Goal: Check status: Check status

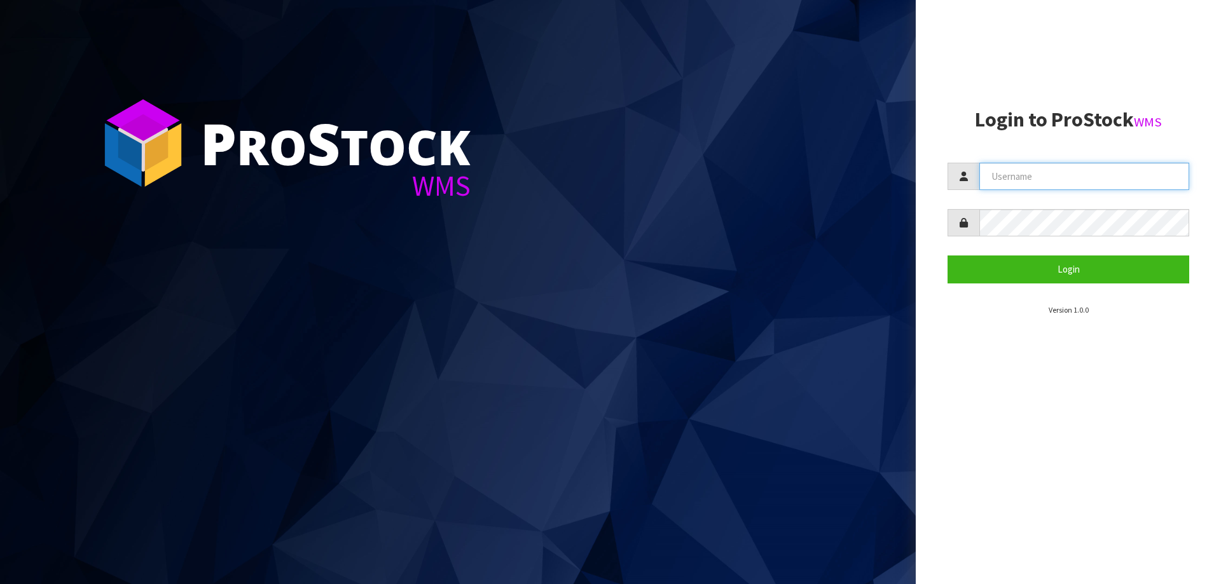
click at [1028, 169] on input "text" at bounding box center [1084, 176] width 210 height 27
type input "KitchenAid"
click at [948, 256] on button "Login" at bounding box center [1069, 269] width 242 height 27
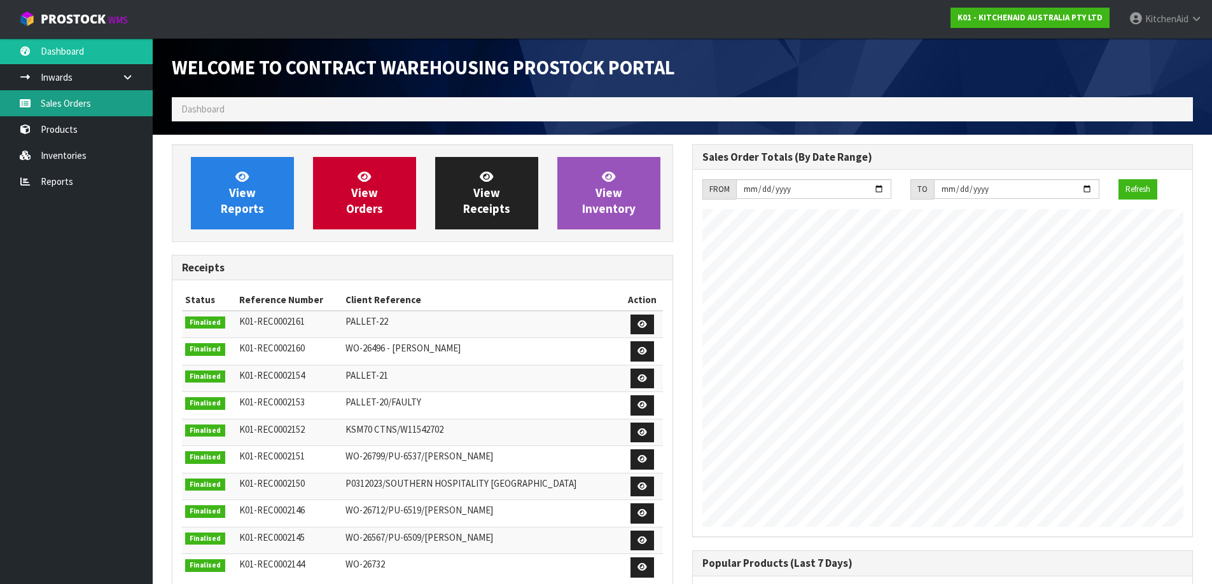
scroll to position [705, 520]
click at [74, 106] on link "Sales Orders" at bounding box center [76, 103] width 153 height 26
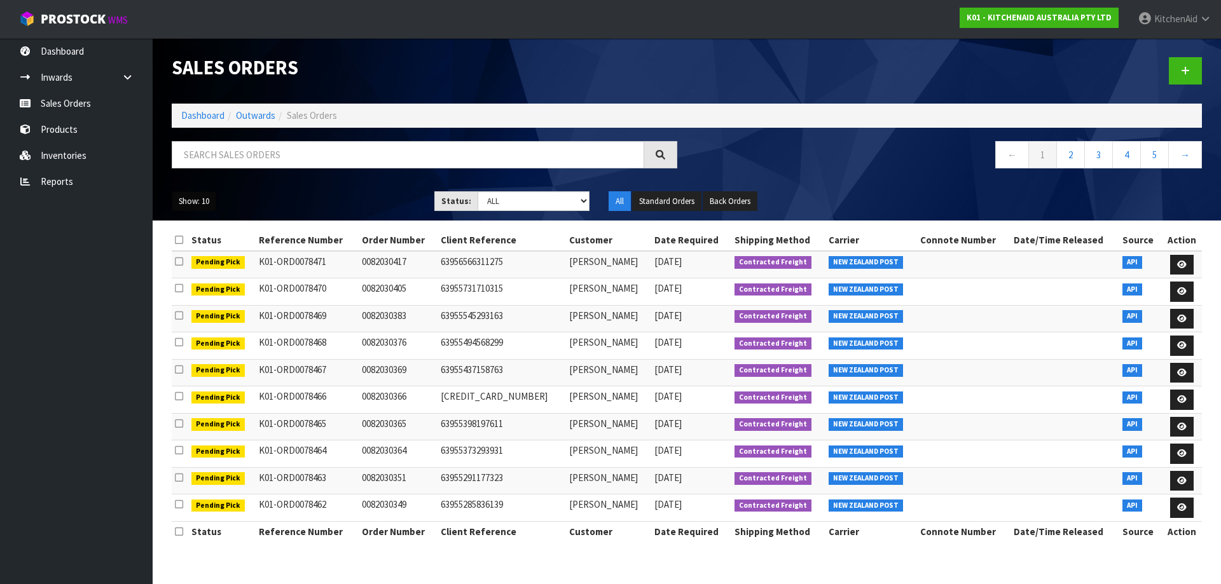
click at [207, 200] on button "Show: 10" at bounding box center [194, 201] width 45 height 20
click at [212, 277] on link "50" at bounding box center [222, 276] width 100 height 17
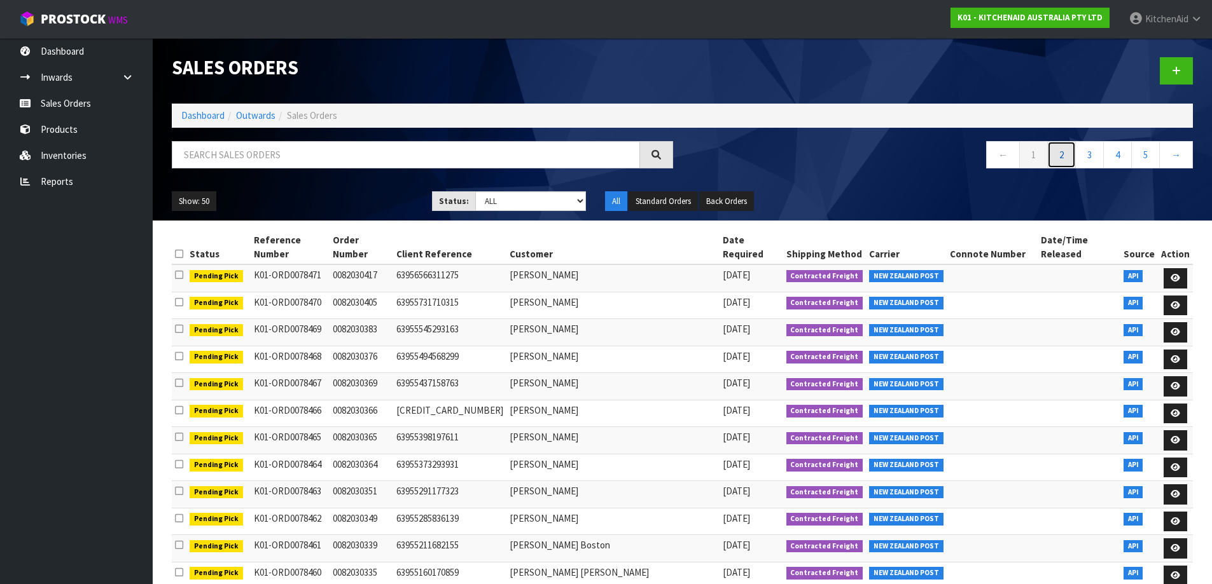
click at [1065, 156] on link "2" at bounding box center [1061, 154] width 29 height 27
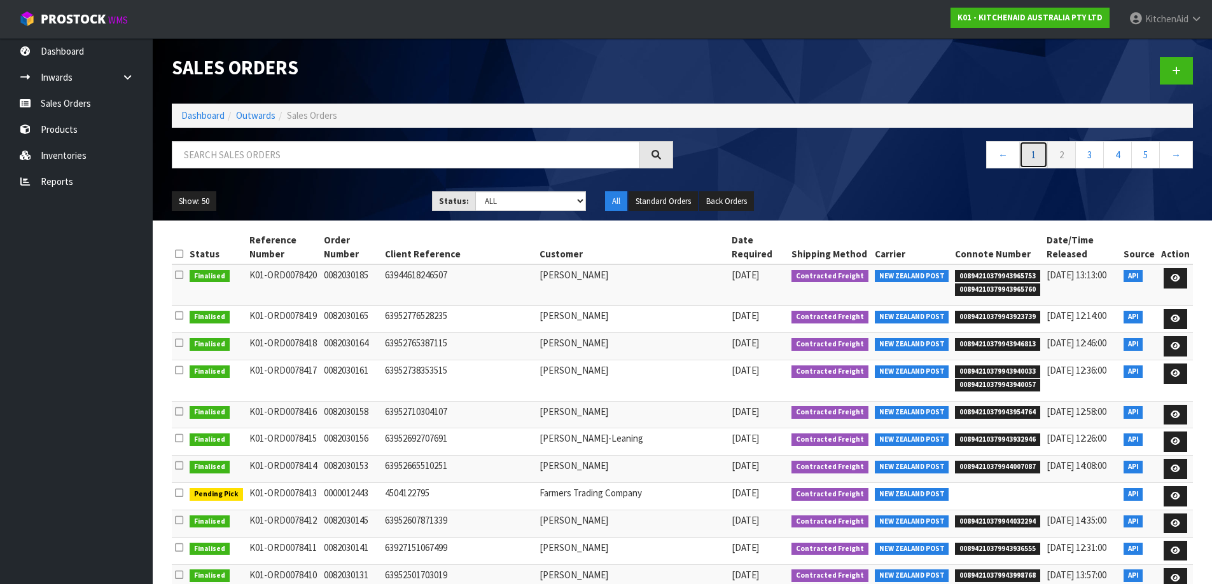
click at [1033, 154] on link "1" at bounding box center [1033, 154] width 29 height 27
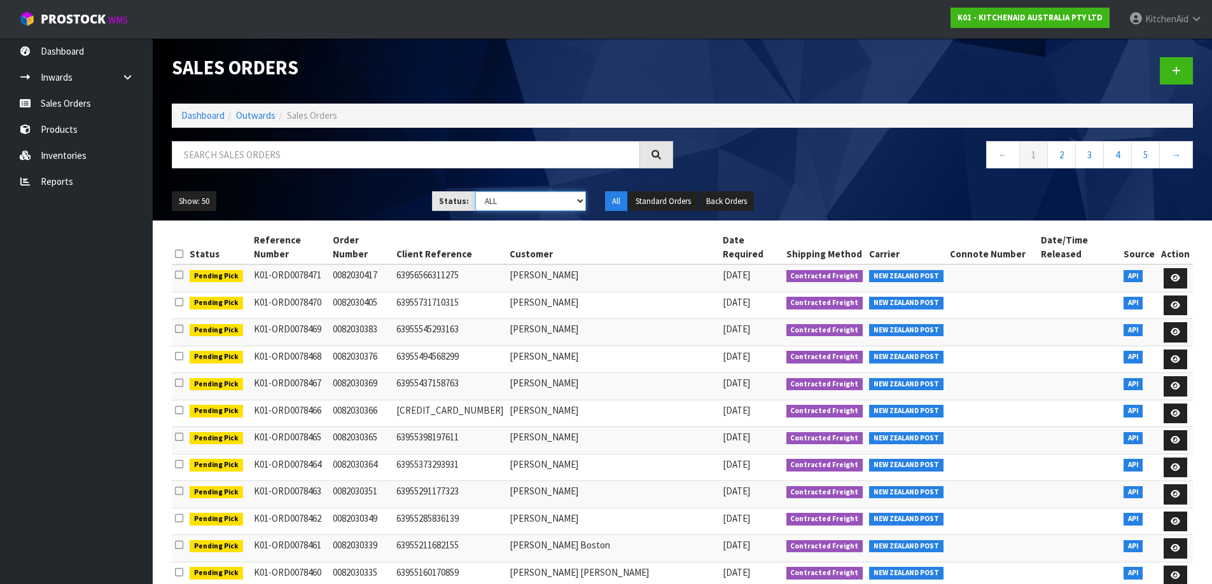
click at [584, 202] on select "Draft Pending Allocated Pending Pick Goods Picked Goods Packed Pending Charges …" at bounding box center [530, 201] width 111 height 20
click at [475, 191] on select "Draft Pending Allocated Pending Pick Goods Picked Goods Packed Pending Charges …" at bounding box center [530, 201] width 111 height 20
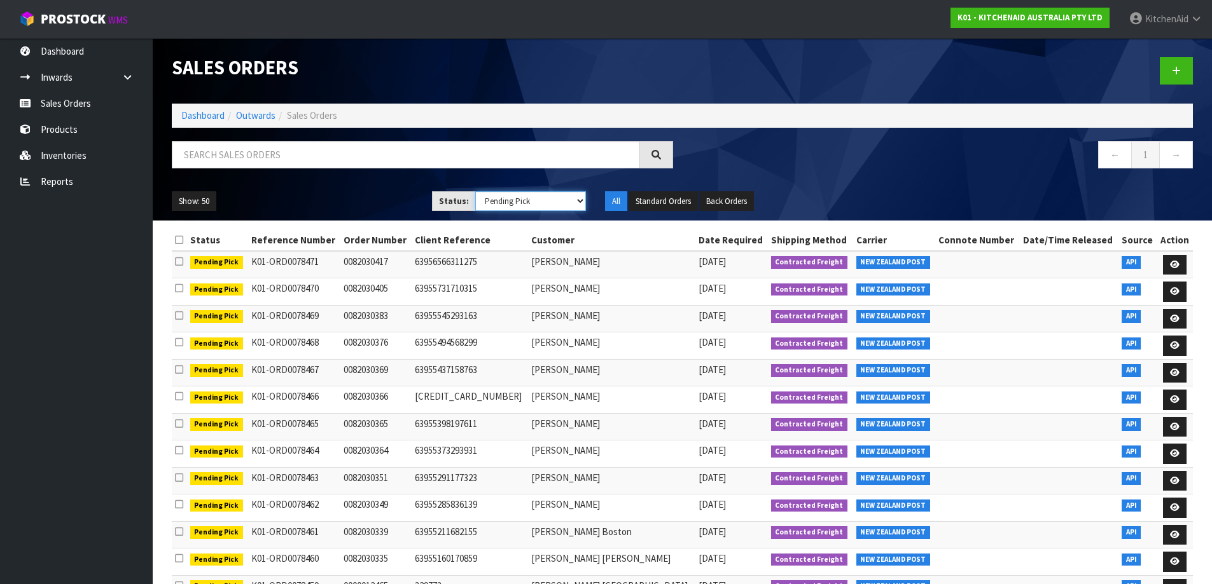
click at [583, 207] on select "Draft Pending Allocated Pending Pick Goods Picked Goods Packed Pending Charges …" at bounding box center [530, 201] width 111 height 20
click at [475, 191] on select "Draft Pending Allocated Pending Pick Goods Picked Goods Packed Pending Charges …" at bounding box center [530, 201] width 111 height 20
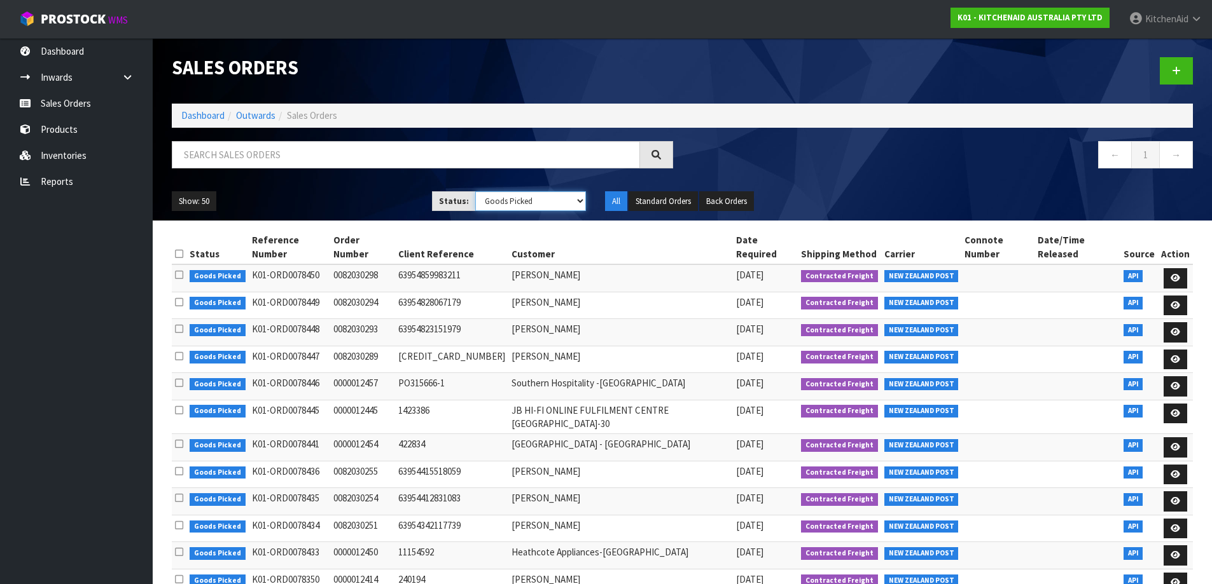
scroll to position [34, 0]
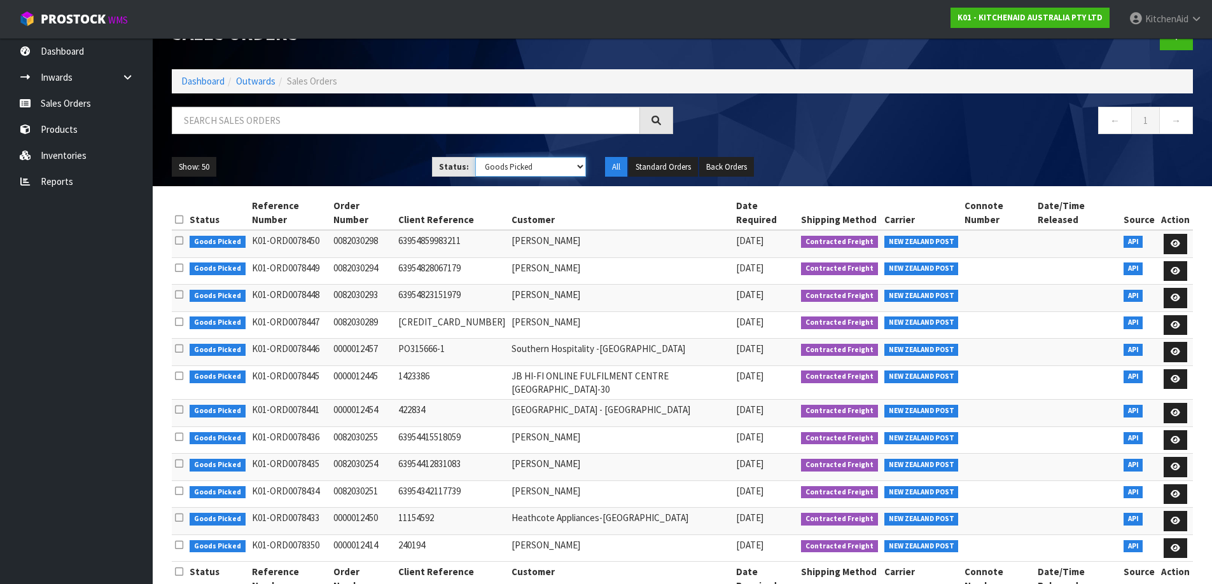
click at [580, 170] on select "Draft Pending Allocated Pending Pick Goods Picked Goods Packed Pending Charges …" at bounding box center [530, 167] width 111 height 20
click at [475, 157] on select "Draft Pending Allocated Pending Pick Goods Picked Goods Packed Pending Charges …" at bounding box center [530, 167] width 111 height 20
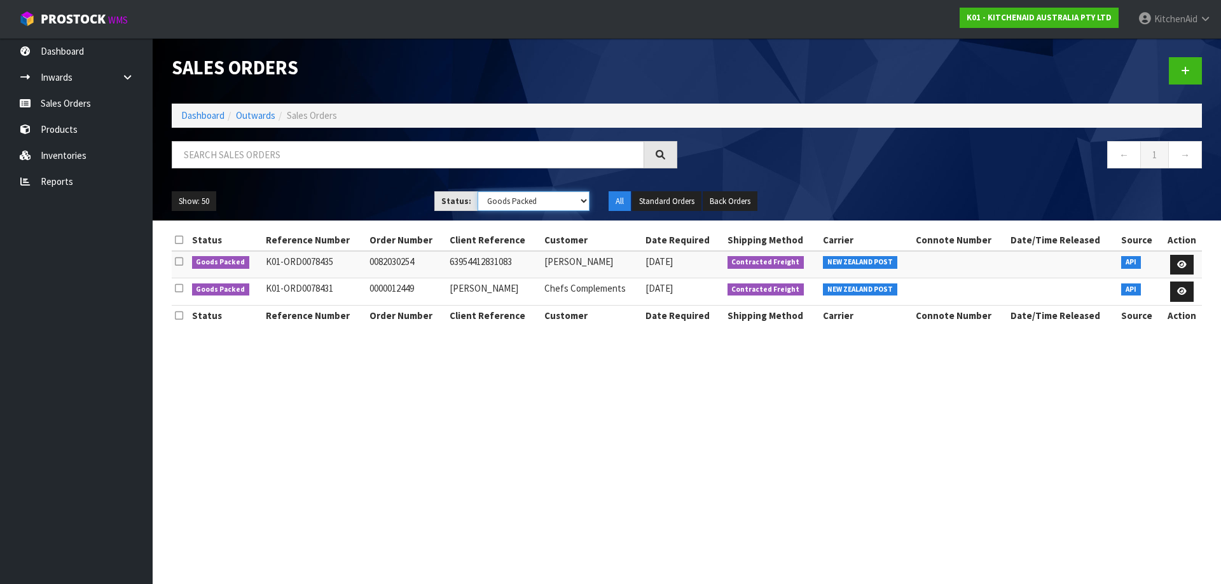
click at [582, 202] on select "Draft Pending Allocated Pending Pick Goods Picked Goods Packed Pending Charges …" at bounding box center [534, 201] width 113 height 20
click at [478, 191] on select "Draft Pending Allocated Pending Pick Goods Picked Goods Packed Pending Charges …" at bounding box center [534, 201] width 113 height 20
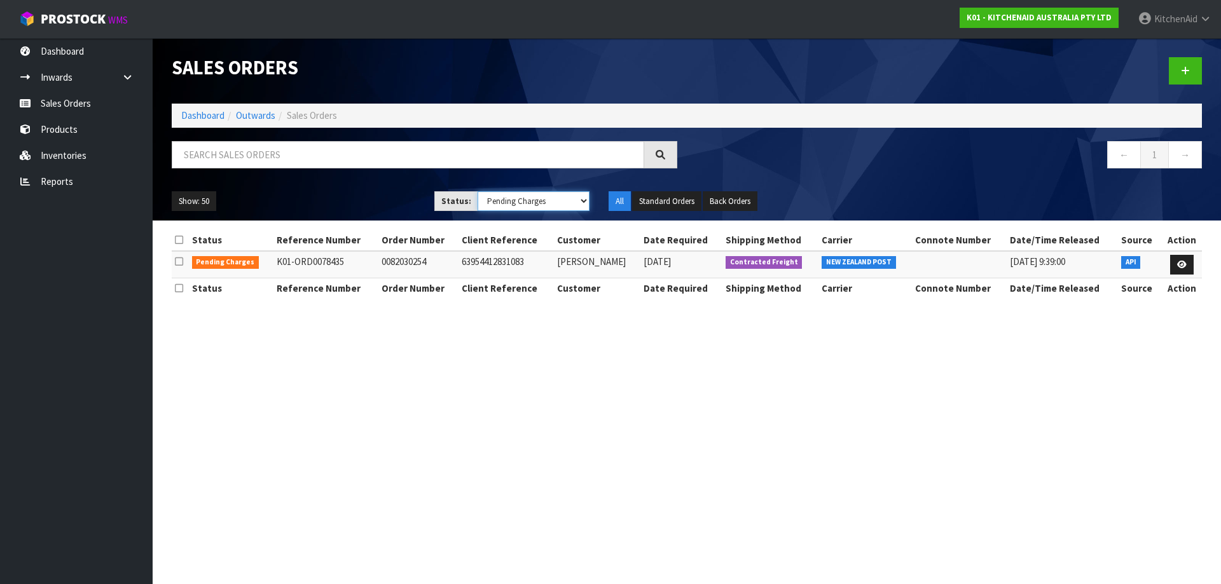
click at [582, 202] on select "Draft Pending Allocated Pending Pick Goods Picked Goods Packed Pending Charges …" at bounding box center [534, 201] width 113 height 20
click at [478, 191] on select "Draft Pending Allocated Pending Pick Goods Picked Goods Packed Pending Charges …" at bounding box center [534, 201] width 113 height 20
click at [588, 205] on select "Draft Pending Allocated Pending Pick Goods Picked Goods Packed Pending Charges …" at bounding box center [534, 201] width 113 height 20
click at [478, 191] on select "Draft Pending Allocated Pending Pick Goods Picked Goods Packed Pending Charges …" at bounding box center [534, 201] width 113 height 20
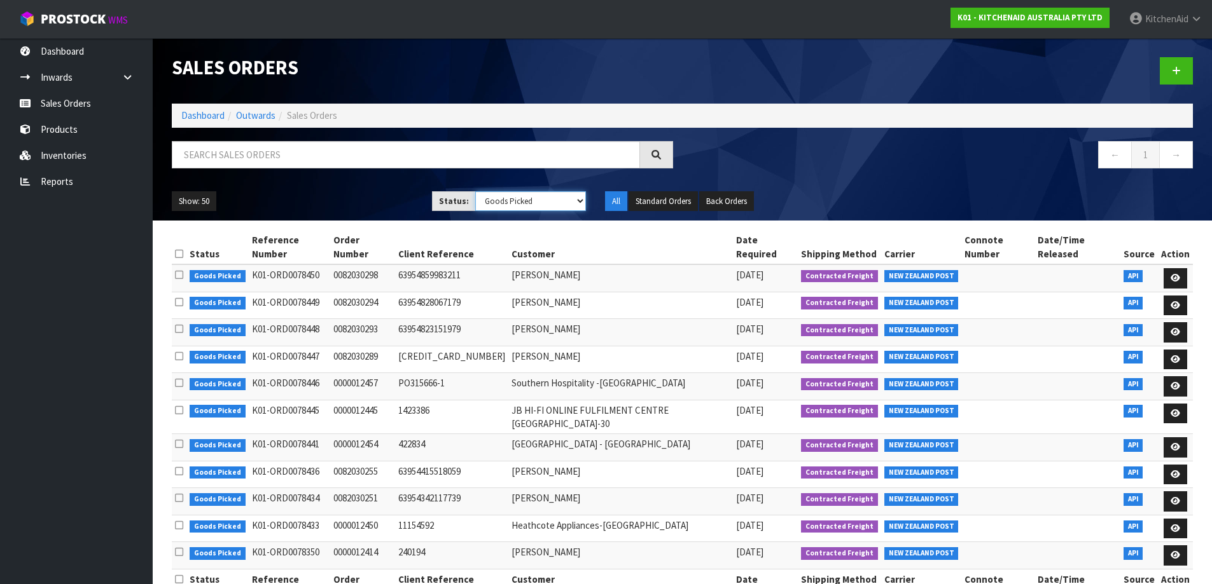
click at [578, 205] on select "Draft Pending Allocated Pending Pick Goods Picked Goods Packed Pending Charges …" at bounding box center [530, 201] width 111 height 20
select select "string:3"
click at [475, 191] on select "Draft Pending Allocated Pending Pick Goods Picked Goods Packed Pending Charges …" at bounding box center [530, 201] width 111 height 20
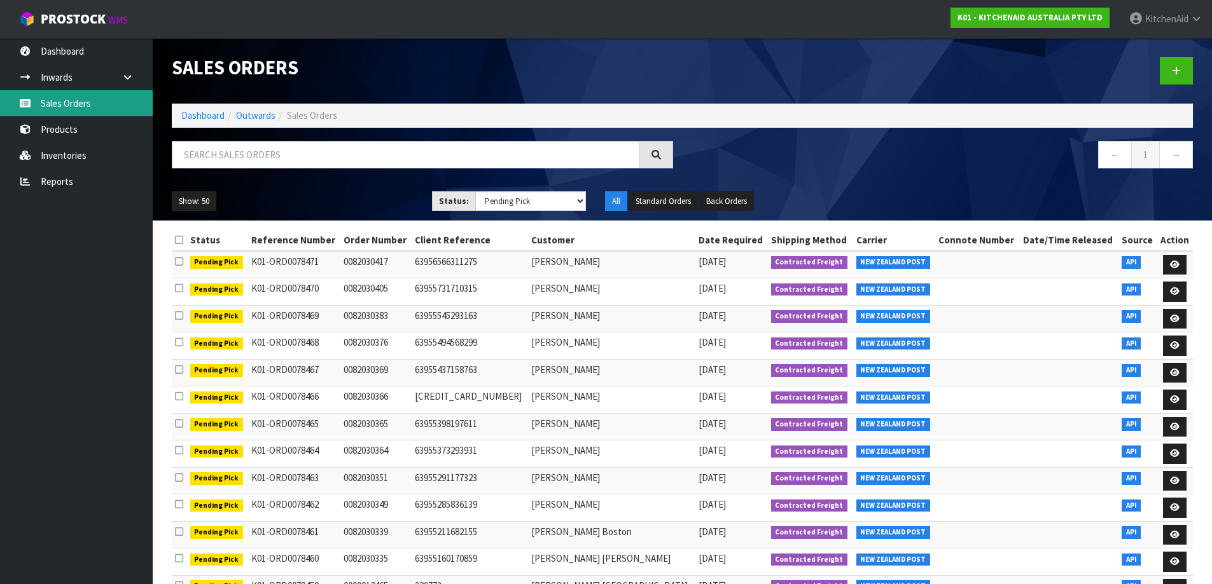
click at [97, 113] on link "Sales Orders" at bounding box center [76, 103] width 153 height 26
